Goal: Task Accomplishment & Management: Manage account settings

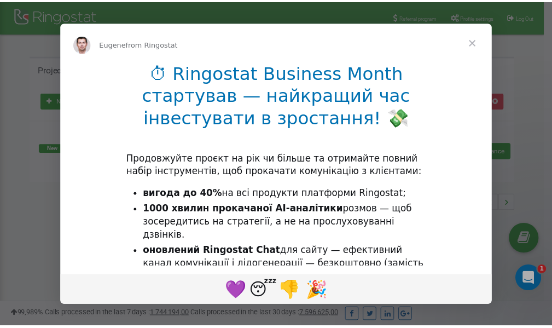
scroll to position [164, 0]
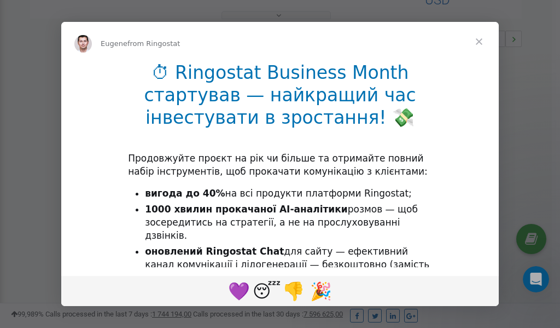
click at [481, 40] on span "Close" at bounding box center [478, 41] width 39 height 39
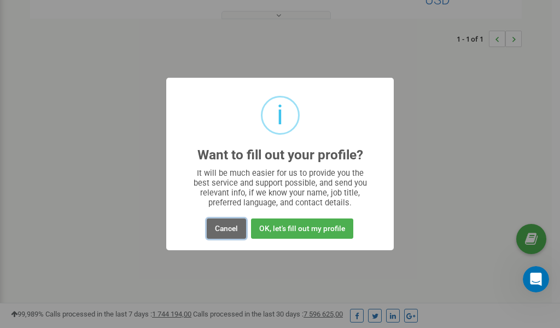
click at [228, 228] on button "Cancel" at bounding box center [226, 228] width 39 height 20
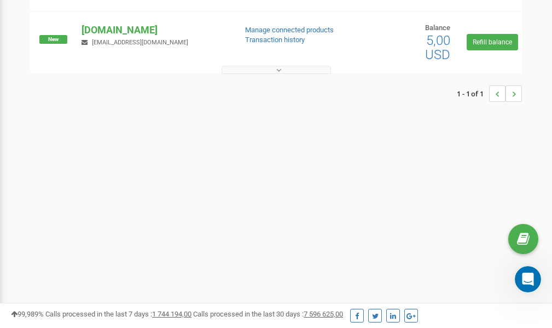
scroll to position [0, 0]
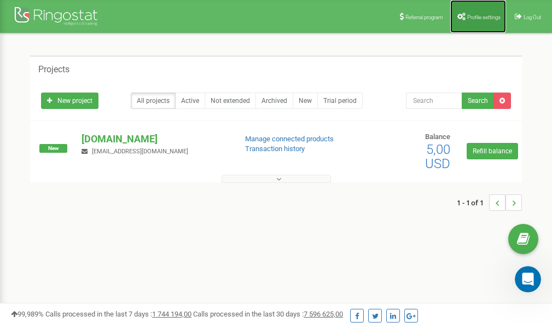
click at [493, 18] on span "Profile settings" at bounding box center [483, 17] width 33 height 6
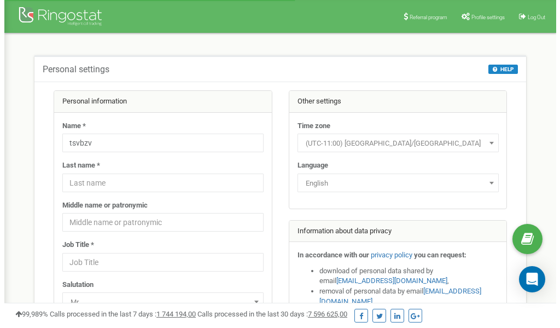
scroll to position [55, 0]
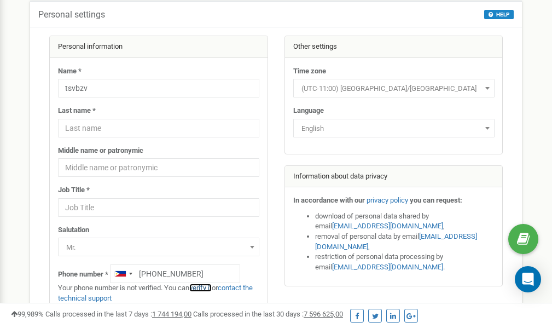
click at [208, 287] on link "verify it" at bounding box center [200, 287] width 22 height 8
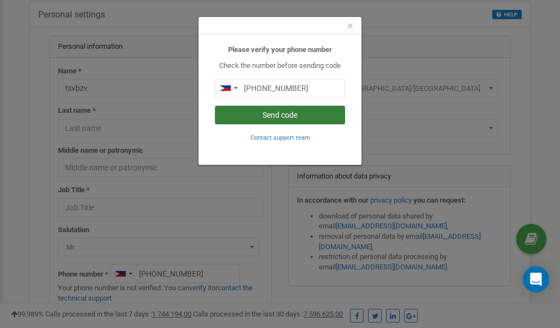
click at [269, 117] on button "Send code" at bounding box center [280, 115] width 130 height 19
